Goal: Navigation & Orientation: Find specific page/section

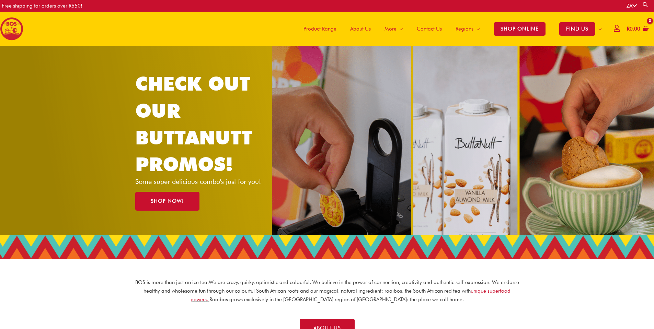
click at [310, 31] on span "Product Range" at bounding box center [319, 29] width 33 height 21
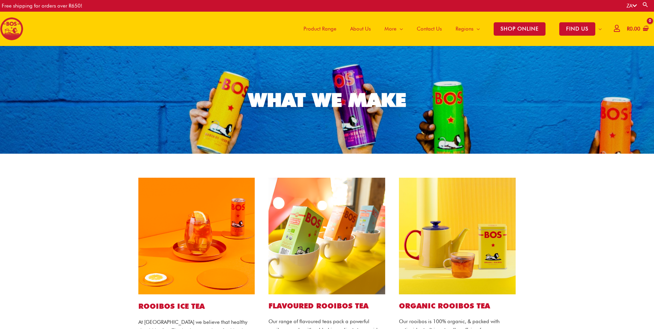
click at [358, 30] on span "About Us" at bounding box center [360, 29] width 21 height 21
